Goal: Task Accomplishment & Management: Manage account settings

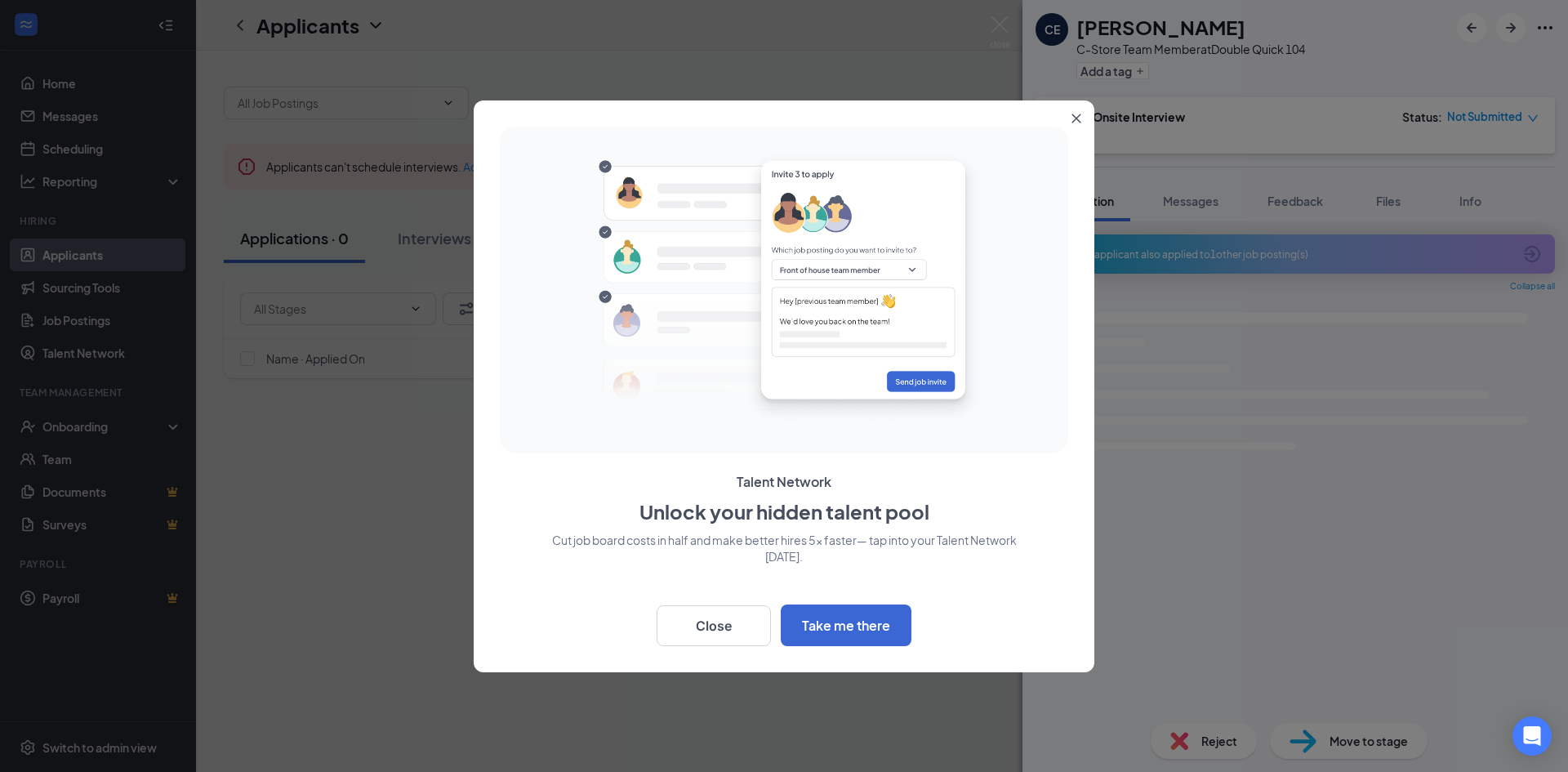
click at [1080, 121] on icon "Close" at bounding box center [1076, 118] width 9 height 9
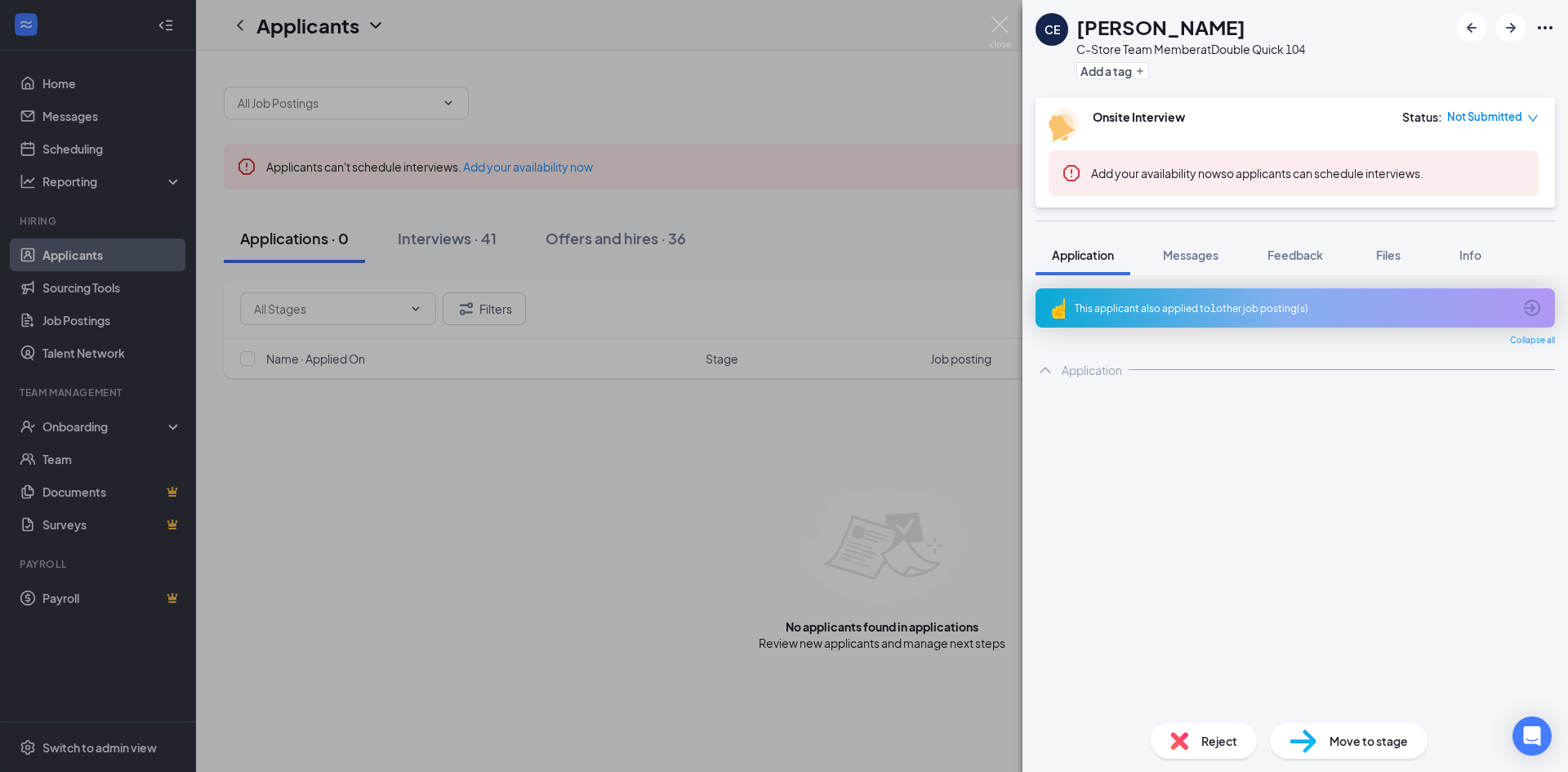
click at [1002, 24] on img at bounding box center [999, 32] width 20 height 32
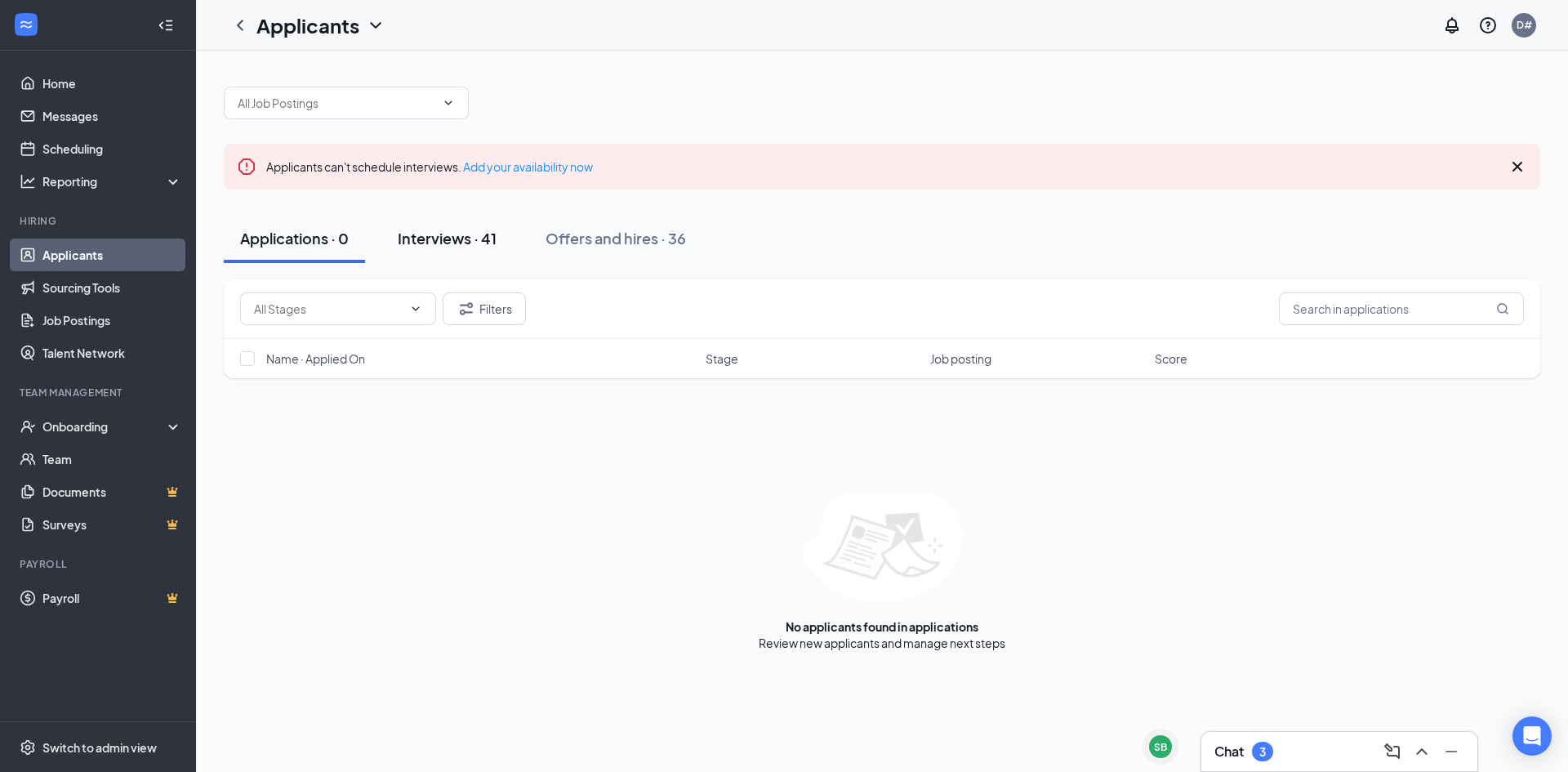
drag, startPoint x: 432, startPoint y: 243, endPoint x: 438, endPoint y: 229, distance: 15.2
click at [433, 238] on div "Interviews · 41" at bounding box center [446, 237] width 98 height 20
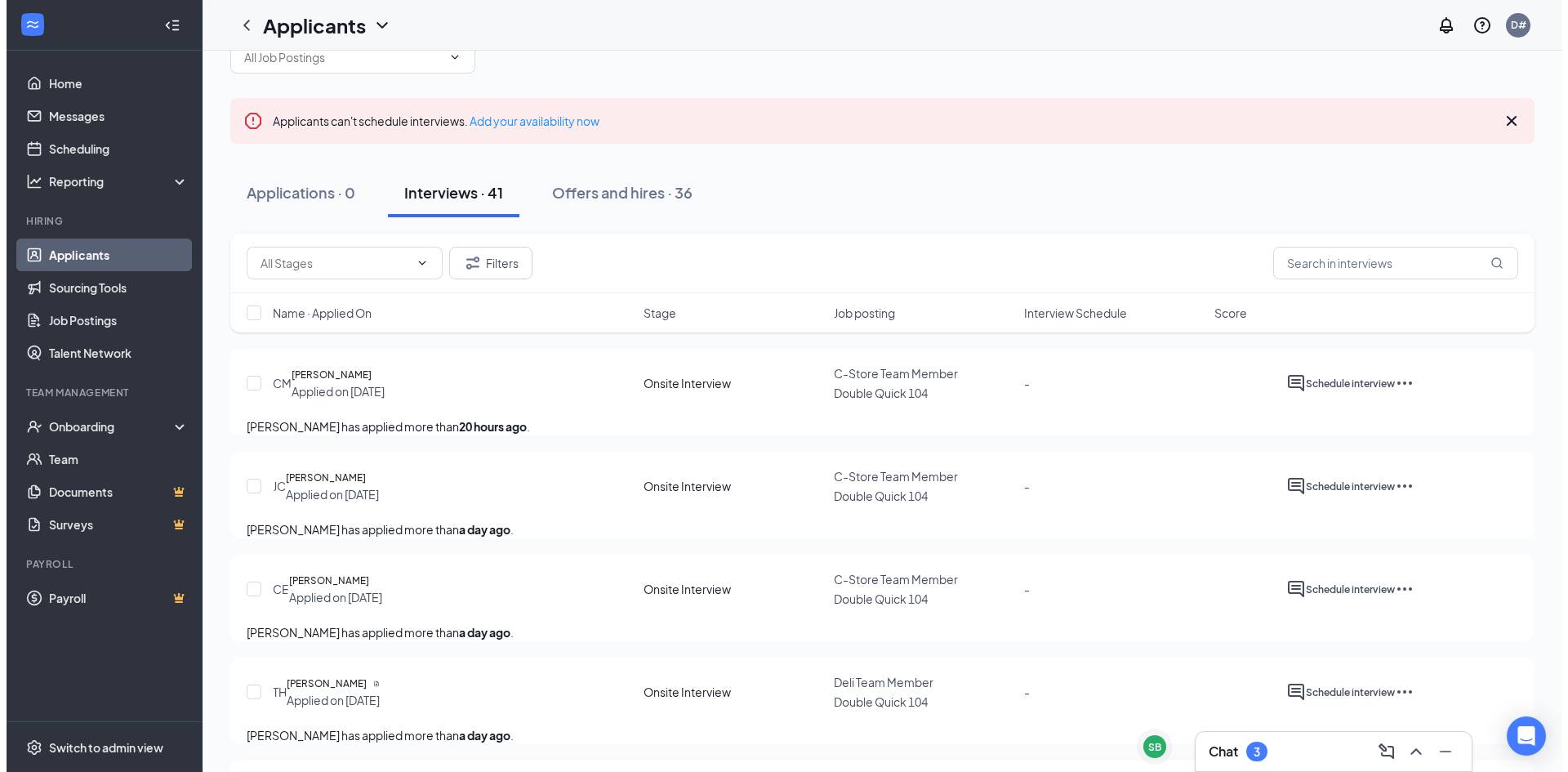
scroll to position [81, 0]
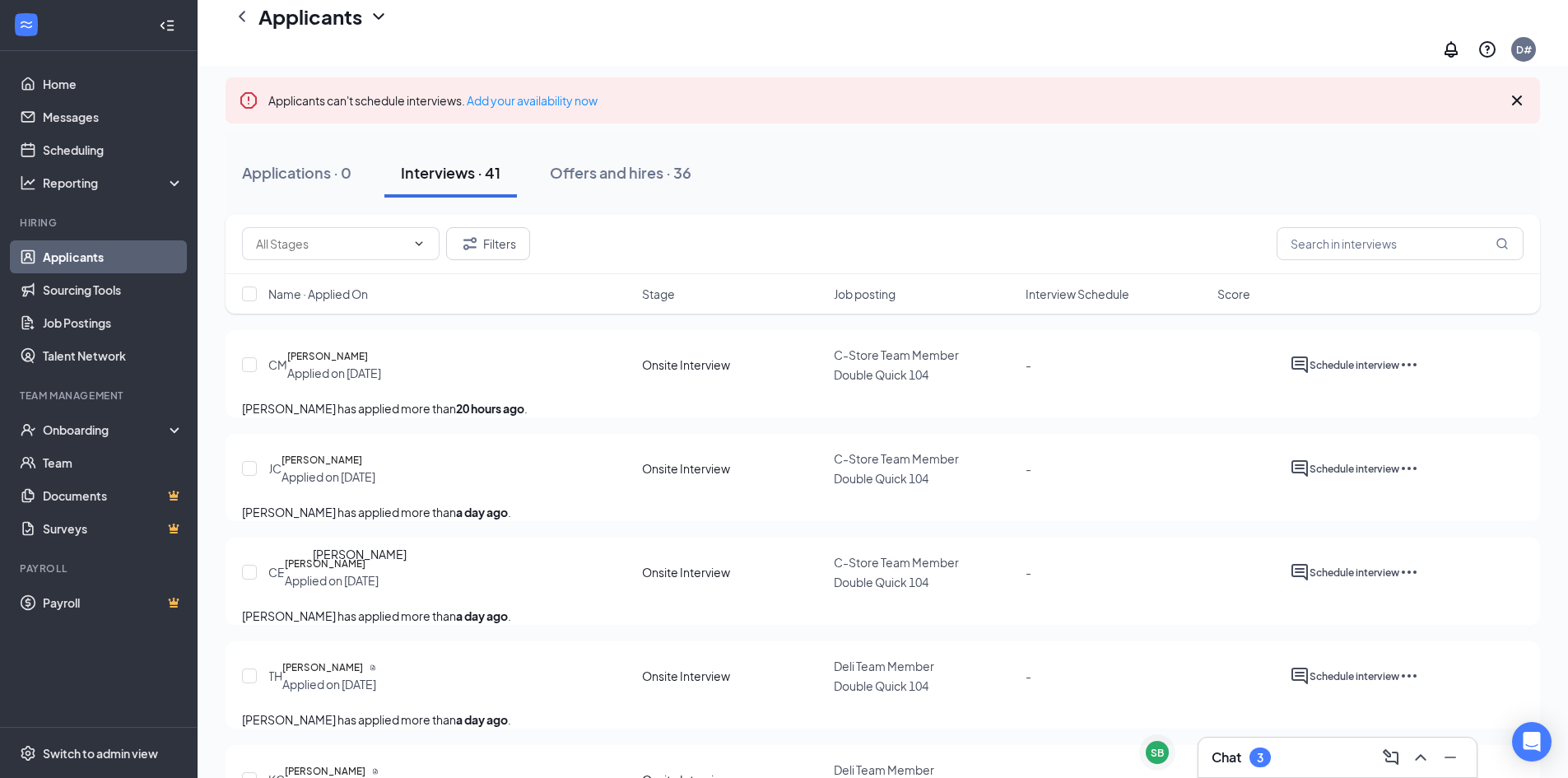
click at [360, 572] on h5 "[PERSON_NAME]" at bounding box center [326, 563] width 81 height 16
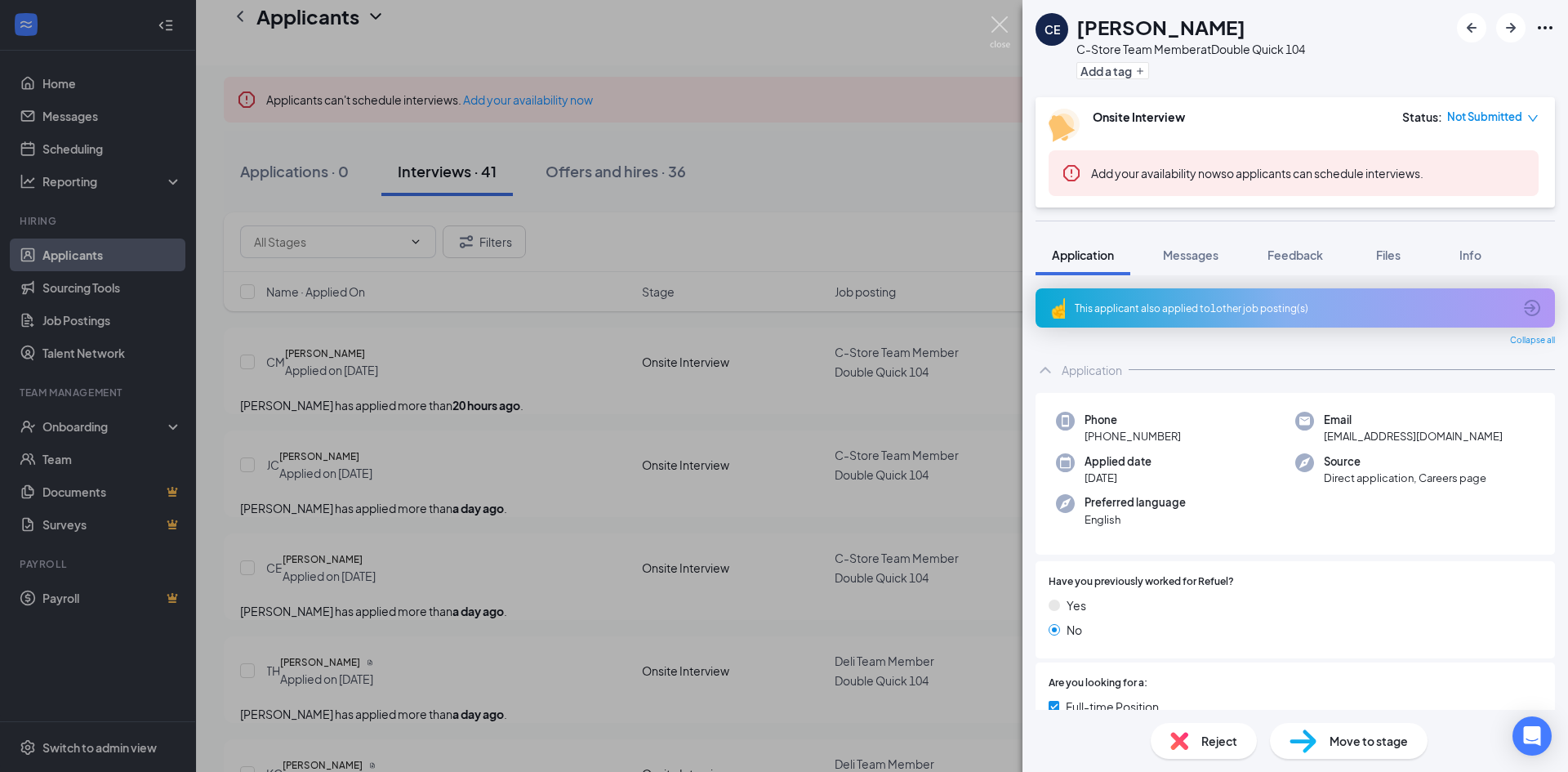
click at [1006, 25] on img at bounding box center [999, 32] width 20 height 32
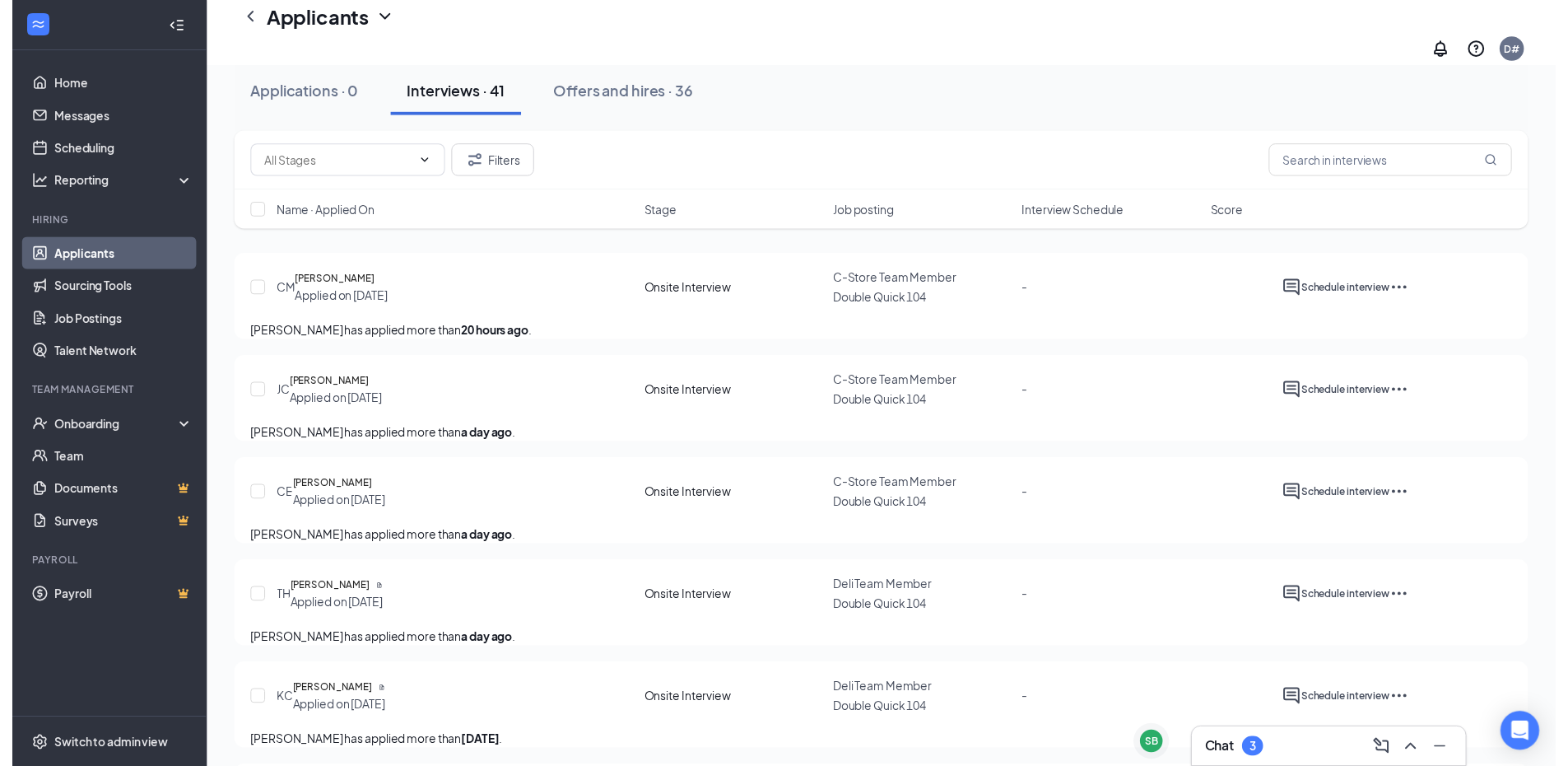
scroll to position [165, 0]
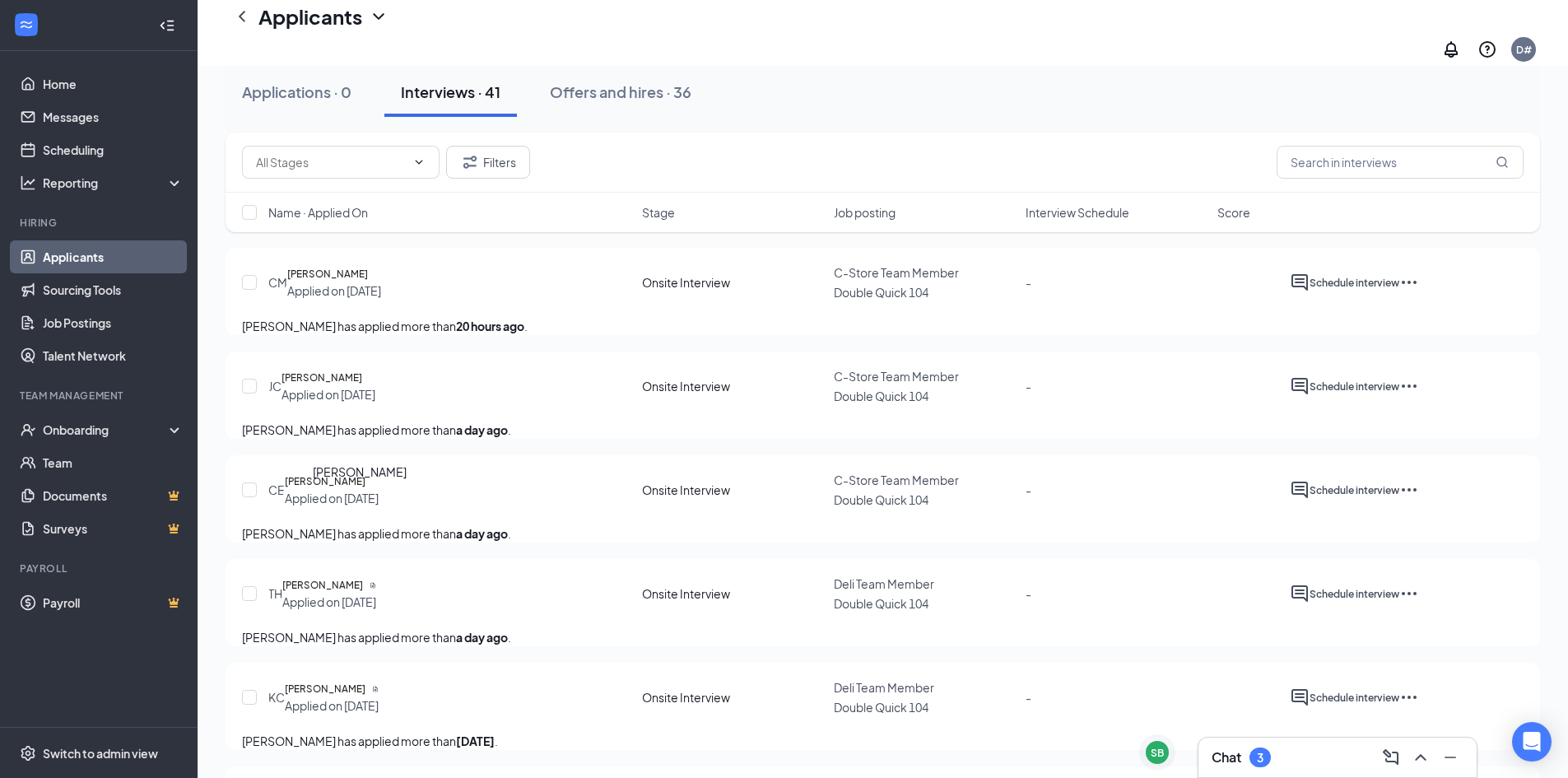
click at [349, 490] on h5 "[PERSON_NAME]" at bounding box center [326, 480] width 81 height 16
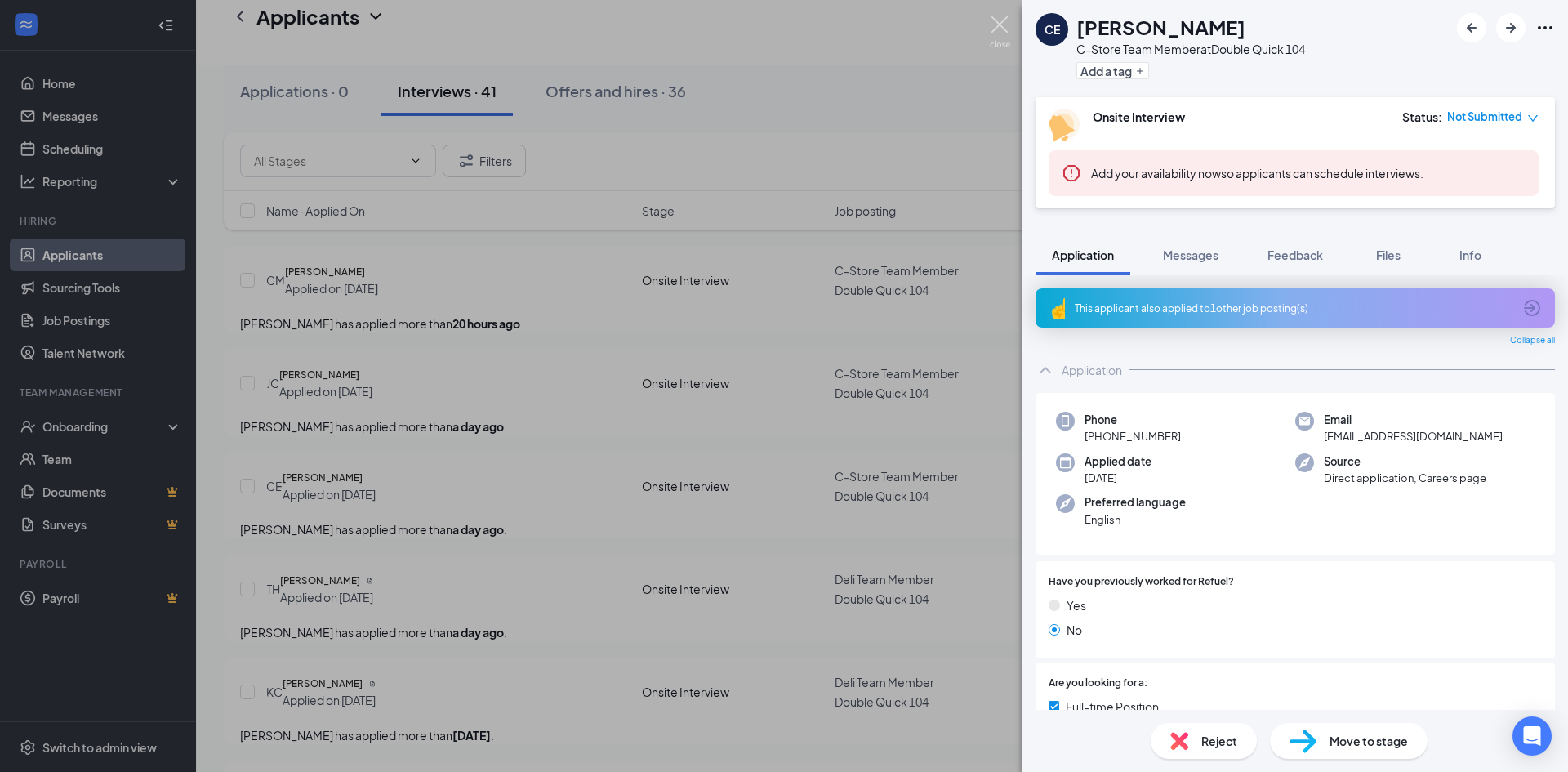
click at [997, 29] on img at bounding box center [999, 32] width 20 height 32
